Goal: Information Seeking & Learning: Learn about a topic

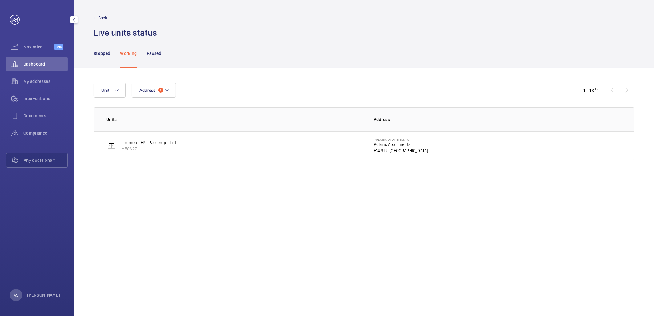
click at [37, 64] on span "Dashboard" at bounding box center [45, 64] width 44 height 6
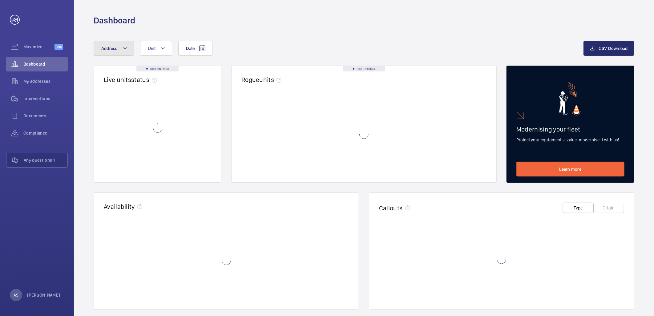
click at [121, 48] on button "Address" at bounding box center [114, 48] width 40 height 15
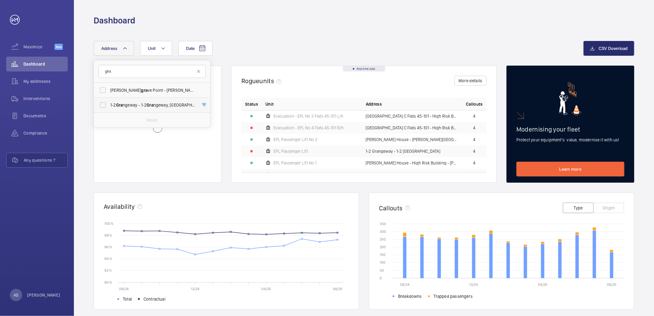
type input "gRA"
click at [147, 107] on span "1-2 Gra ngeway - 1-2 Gra ngeway, [GEOGRAPHIC_DATA] 2BT" at bounding box center [152, 105] width 85 height 6
click at [109, 107] on input "1-2 Gra ngeway - 1-2 Gra ngeway, [GEOGRAPHIC_DATA] 2BT" at bounding box center [103, 105] width 12 height 12
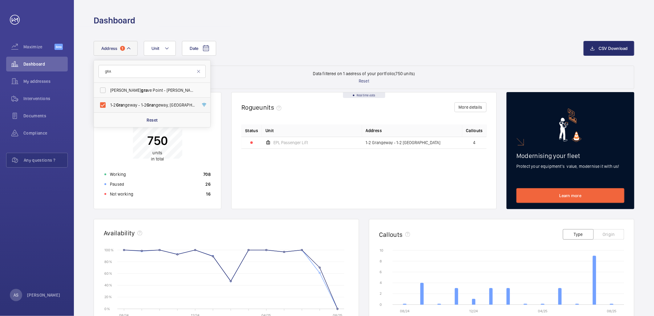
click at [147, 105] on span "1-2 Gra ngeway - 1-2 Gra ngeway, [GEOGRAPHIC_DATA] 2BT" at bounding box center [152, 105] width 85 height 6
click at [109, 105] on input "1-2 Gra ngeway - 1-2 Gra ngeway, [GEOGRAPHIC_DATA] 2BT" at bounding box center [103, 105] width 12 height 12
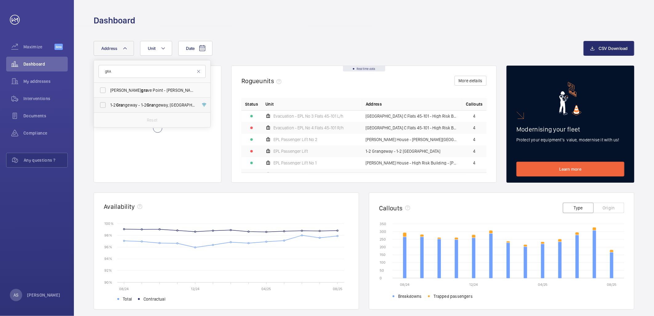
click at [147, 105] on span "1-2 Gra ngeway - 1-2 Gra ngeway, [GEOGRAPHIC_DATA] 2BT" at bounding box center [152, 105] width 85 height 6
click at [109, 105] on input "1-2 Gra ngeway - 1-2 Gra ngeway, [GEOGRAPHIC_DATA] 2BT" at bounding box center [103, 105] width 12 height 12
checkbox input "true"
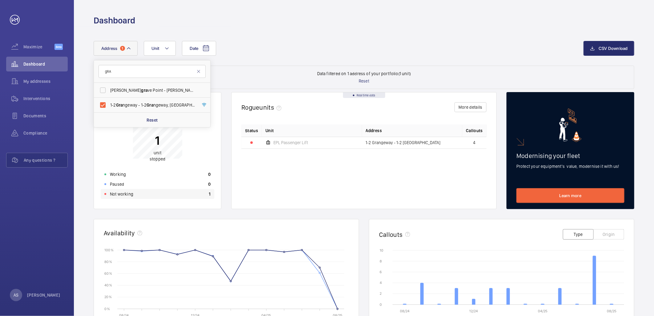
click at [134, 195] on div "Not working 1" at bounding box center [158, 194] width 114 height 10
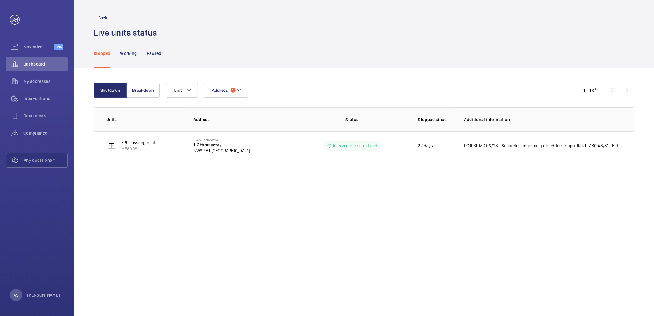
click at [473, 145] on p at bounding box center [542, 146] width 157 height 6
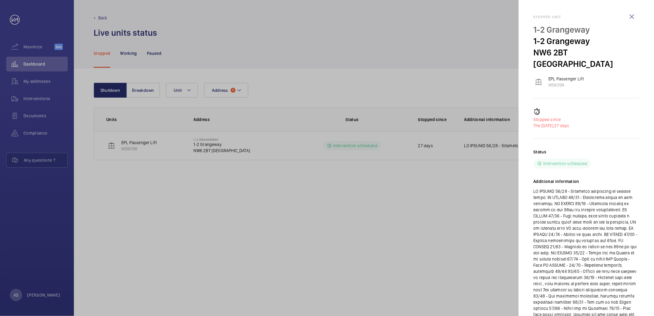
click at [584, 188] on p at bounding box center [586, 252] width 106 height 129
click at [423, 236] on div at bounding box center [327, 158] width 654 height 316
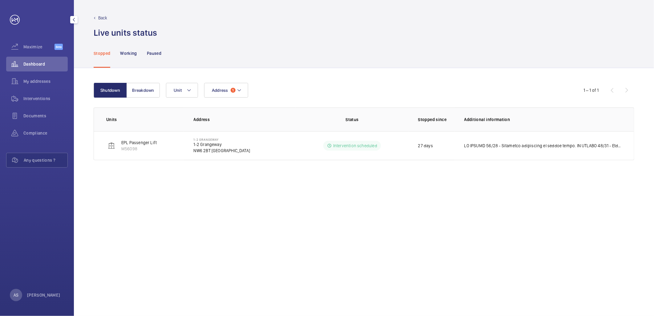
click at [31, 67] on div "Dashboard" at bounding box center [37, 64] width 62 height 15
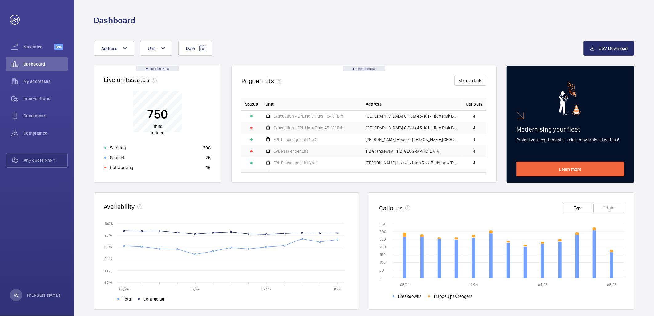
click at [153, 172] on wm-front-card-body "750 units in total Working 708 Paused 26 Not working 16" at bounding box center [157, 132] width 127 height 99
click at [155, 170] on div "Not working 16" at bounding box center [158, 168] width 114 height 10
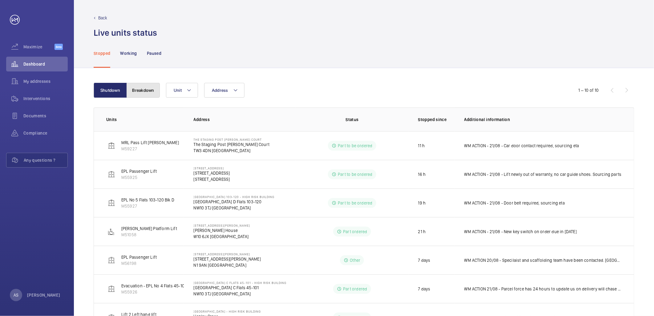
click at [151, 94] on button "Breakdown" at bounding box center [143, 90] width 33 height 15
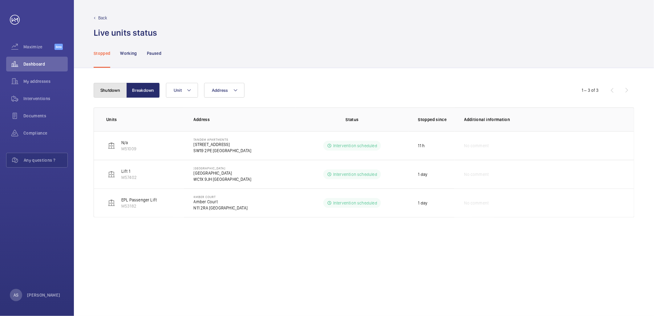
click at [108, 91] on button "Shutdown" at bounding box center [110, 90] width 33 height 15
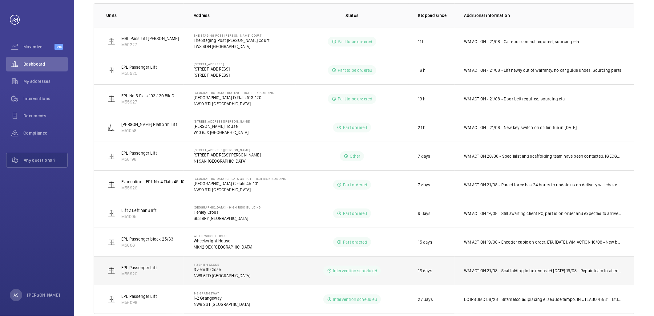
scroll to position [118, 0]
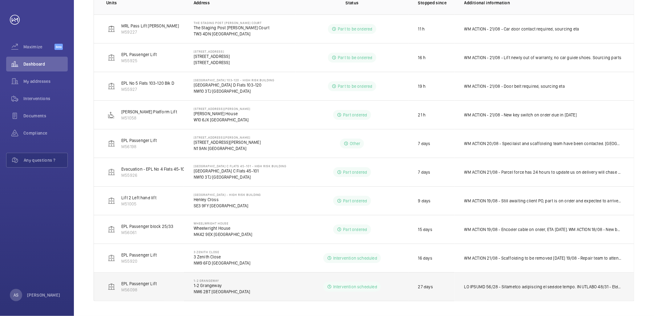
click at [482, 287] on p at bounding box center [542, 287] width 157 height 6
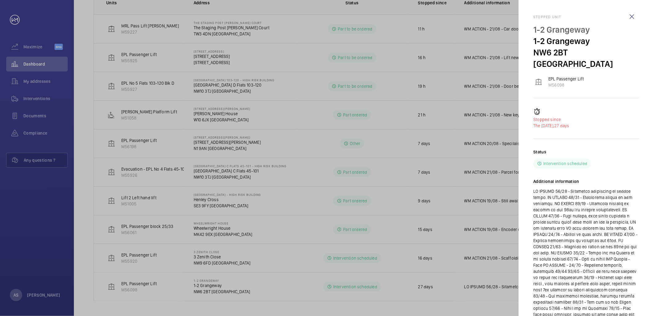
drag, startPoint x: 401, startPoint y: 257, endPoint x: 400, endPoint y: 260, distance: 3.3
click at [401, 258] on div at bounding box center [327, 158] width 654 height 316
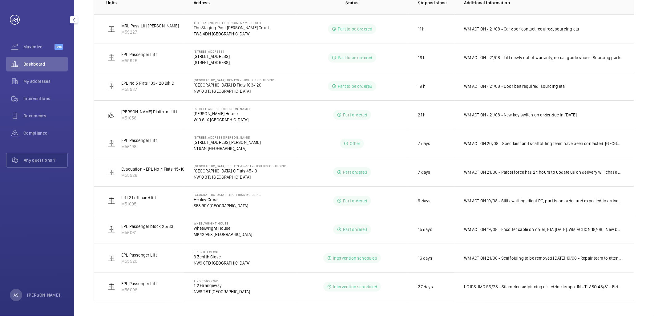
click at [49, 62] on span "Dashboard" at bounding box center [45, 64] width 44 height 6
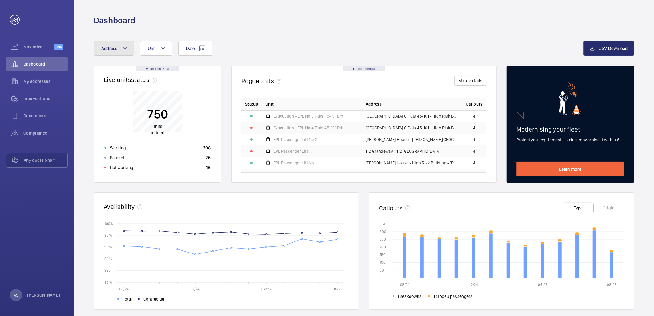
click at [119, 44] on button "Address" at bounding box center [114, 48] width 40 height 15
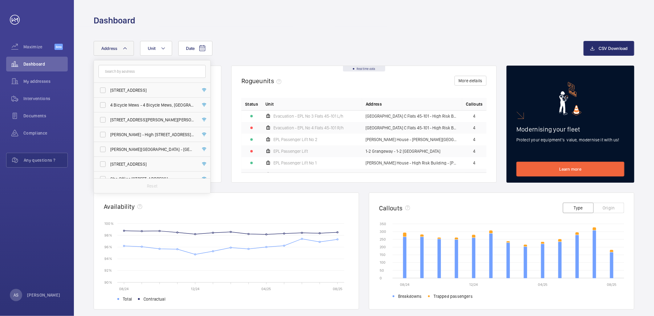
click at [124, 72] on input "text" at bounding box center [152, 71] width 107 height 13
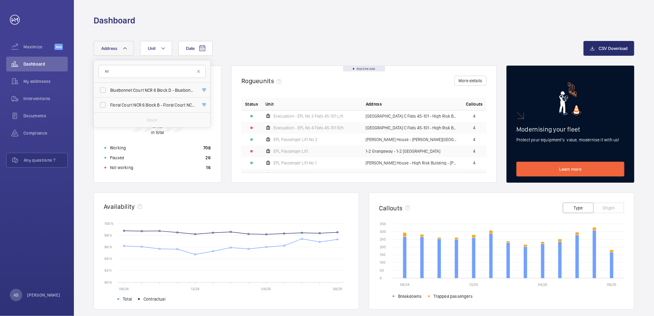
type input "N"
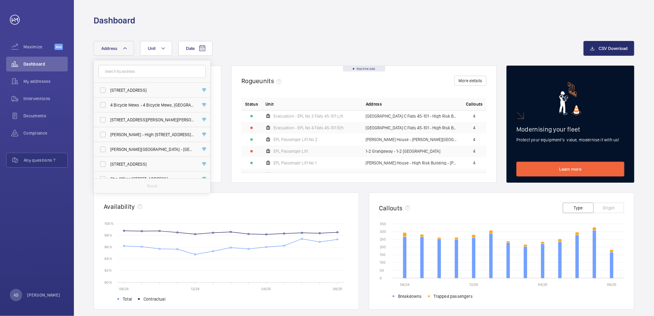
type input "N13 4DZ"
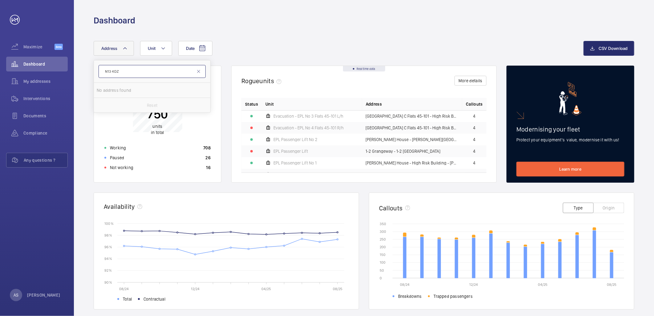
drag, startPoint x: 127, startPoint y: 71, endPoint x: 57, endPoint y: 62, distance: 70.8
click at [58, 65] on mat-sidenav-content "Maximize Beta Dashboard My addresses Interventions Documents Compliance Any que…" at bounding box center [327, 158] width 654 height 316
click at [115, 45] on button "Address" at bounding box center [114, 48] width 40 height 15
type input "broom"
